Goal: Task Accomplishment & Management: Manage account settings

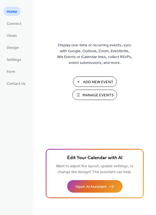
click at [87, 93] on span "Manage Events" at bounding box center [98, 95] width 31 height 6
click at [88, 97] on span "Manage Events" at bounding box center [98, 95] width 31 height 6
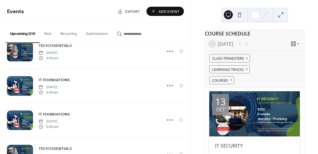
scroll to position [638, 0]
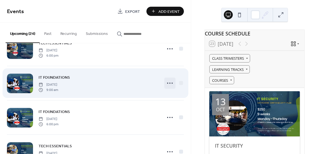
click at [172, 81] on icon at bounding box center [169, 83] width 9 height 9
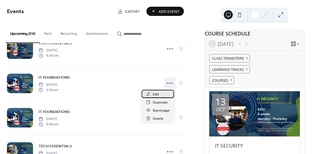
click at [153, 92] on div "Edit" at bounding box center [158, 94] width 32 height 8
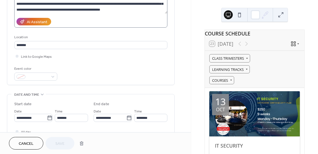
scroll to position [97, 0]
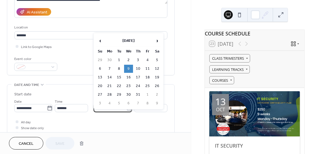
click at [122, 110] on input "**********" at bounding box center [110, 108] width 33 height 8
click at [138, 69] on td "10" at bounding box center [138, 69] width 9 height 8
type input "**********"
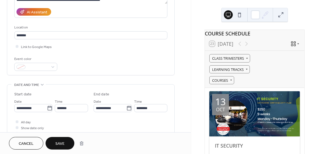
click at [60, 147] on span "Save" at bounding box center [59, 144] width 9 height 6
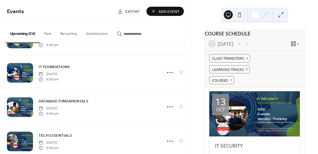
scroll to position [168, 0]
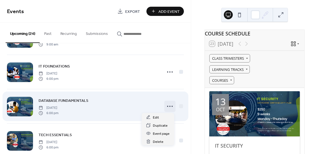
click at [168, 107] on icon at bounding box center [169, 106] width 9 height 9
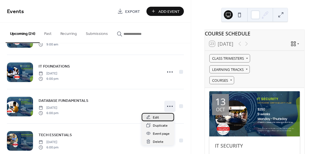
click at [153, 120] on span "Edit" at bounding box center [156, 118] width 6 height 6
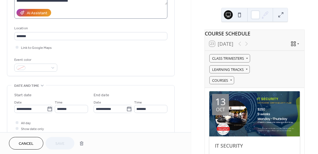
scroll to position [98, 0]
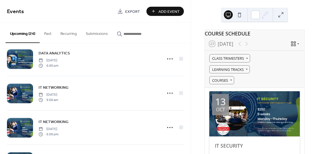
scroll to position [374, 0]
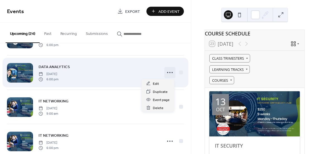
click at [167, 72] on icon at bounding box center [169, 72] width 9 height 9
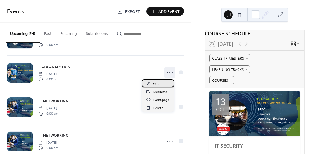
click at [154, 83] on span "Edit" at bounding box center [156, 84] width 6 height 6
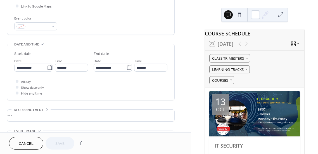
scroll to position [155, 0]
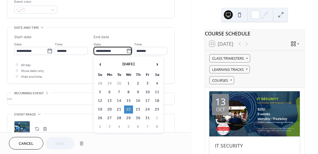
click at [111, 52] on input "**********" at bounding box center [110, 51] width 33 height 8
click at [138, 109] on td "23" at bounding box center [138, 110] width 9 height 8
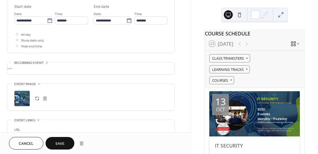
scroll to position [182, 0]
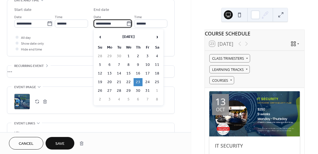
click at [113, 25] on input "**********" at bounding box center [110, 24] width 33 height 8
click at [130, 82] on td "22" at bounding box center [128, 82] width 9 height 8
type input "**********"
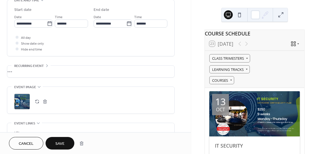
click at [61, 150] on div "Cancel Save" at bounding box center [95, 143] width 191 height 22
click at [65, 142] on button "Save" at bounding box center [60, 143] width 29 height 13
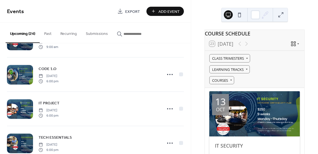
scroll to position [542, 0]
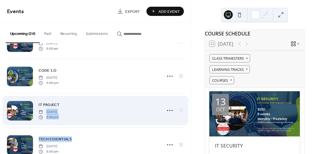
drag, startPoint x: 89, startPoint y: 139, endPoint x: 134, endPoint y: 121, distance: 49.1
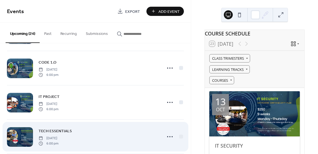
click at [99, 130] on div "TECH ESSENTIALS Monday, August 24, 2026 6:00 pm" at bounding box center [99, 137] width 120 height 18
click at [179, 136] on div at bounding box center [181, 137] width 4 height 4
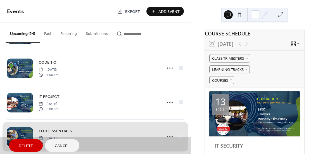
click at [70, 147] on button "Cancel" at bounding box center [62, 145] width 34 height 13
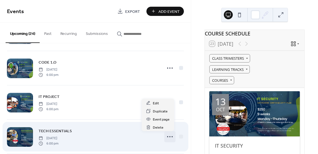
click at [167, 138] on icon at bounding box center [169, 136] width 9 height 9
click at [140, 139] on div "TECH ESSENTIALS Monday, August 24, 2026 6:00 pm" at bounding box center [99, 137] width 120 height 18
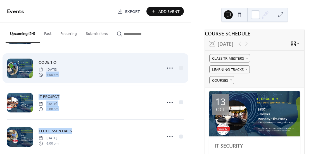
drag, startPoint x: 103, startPoint y: 126, endPoint x: 114, endPoint y: 74, distance: 53.2
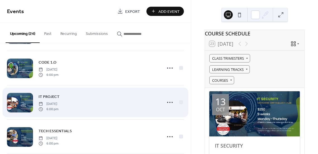
click at [116, 90] on div "IT PROJECT Monday, August 24, 2026 6:00 pm" at bounding box center [95, 102] width 177 height 34
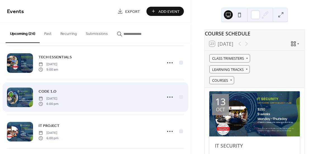
scroll to position [518, 0]
